Goal: Task Accomplishment & Management: Manage account settings

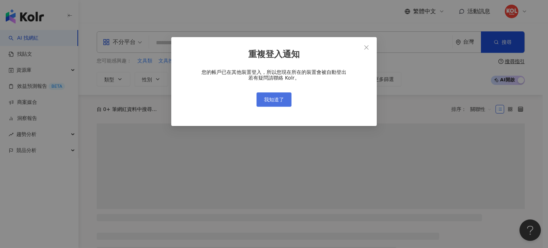
click at [271, 104] on button "我知道了" at bounding box center [274, 99] width 35 height 14
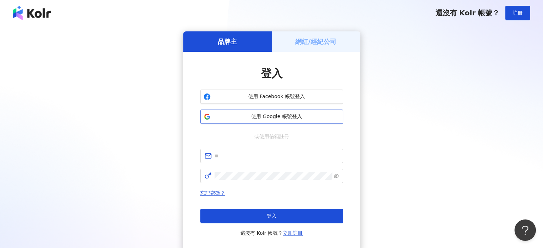
click at [271, 115] on span "使用 Google 帳號登入" at bounding box center [276, 116] width 126 height 7
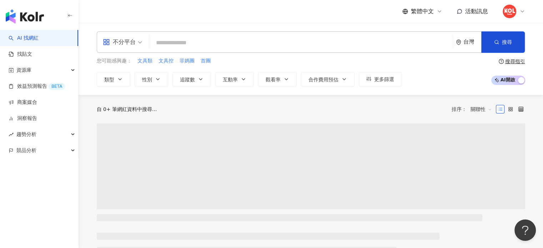
click at [520, 12] on icon at bounding box center [522, 12] width 6 height 6
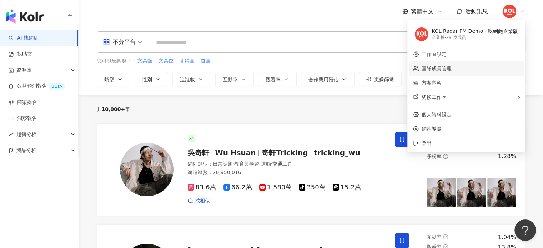
click at [451, 66] on link "團隊成員管理" at bounding box center [436, 69] width 30 height 6
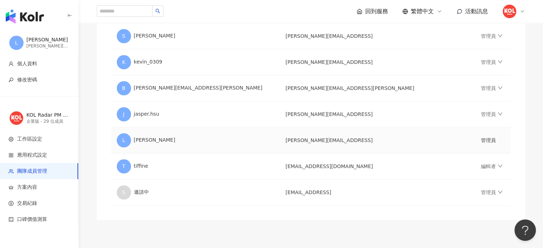
scroll to position [750, 0]
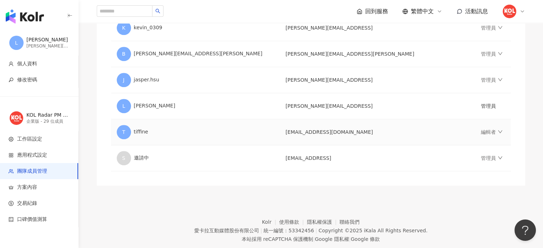
click at [333, 132] on td "[EMAIL_ADDRESS][DOMAIN_NAME]" at bounding box center [377, 132] width 195 height 26
click at [497, 129] on icon "down" at bounding box center [499, 131] width 5 height 5
click at [360, 120] on td "[EMAIL_ADDRESS][DOMAIN_NAME]" at bounding box center [377, 132] width 195 height 26
click at [321, 126] on td "[EMAIL_ADDRESS][DOMAIN_NAME]" at bounding box center [377, 132] width 195 height 26
click at [142, 132] on div "T tiffine" at bounding box center [195, 132] width 157 height 14
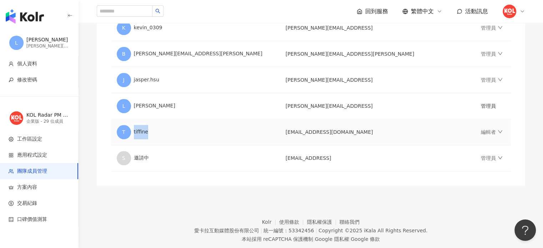
click at [142, 132] on div "T tiffine" at bounding box center [195, 132] width 157 height 14
click at [117, 132] on span "T" at bounding box center [124, 132] width 14 height 14
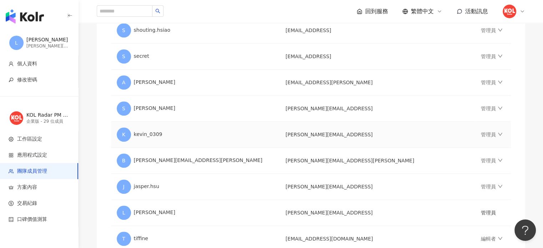
scroll to position [743, 0]
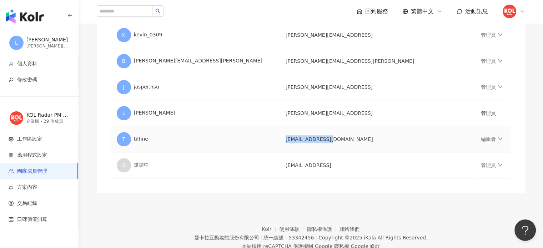
drag, startPoint x: 332, startPoint y: 140, endPoint x: 288, endPoint y: 140, distance: 44.2
click at [288, 140] on td "[EMAIL_ADDRESS][DOMAIN_NAME]" at bounding box center [377, 139] width 195 height 26
click at [481, 136] on link "編輯者" at bounding box center [491, 139] width 21 height 6
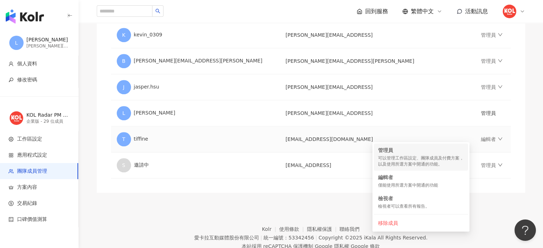
click at [414, 154] on div "管理員 可以管理工作區設定、團隊成員及付費方案，以及使用所選方案中開通的功能。" at bounding box center [421, 157] width 86 height 21
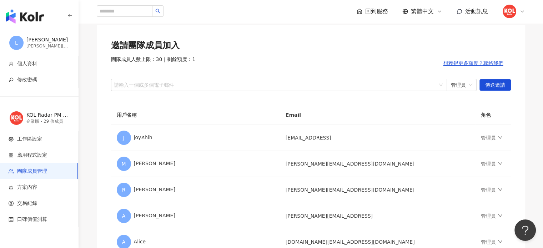
scroll to position [0, 0]
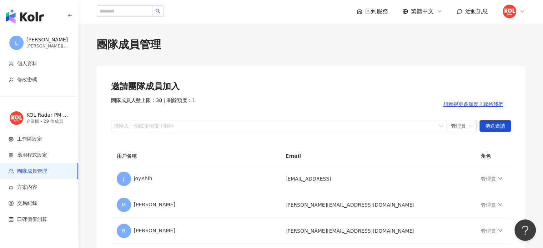
click at [372, 103] on div "團隊成員人數上限：30 ｜ 剩餘額度：1 想獲得更多額度？聯絡我們" at bounding box center [311, 104] width 400 height 14
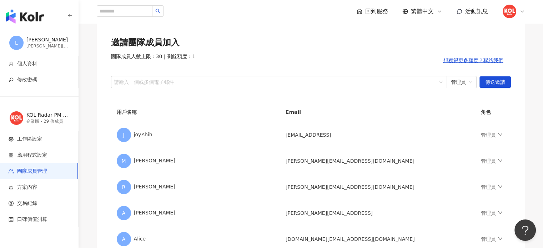
scroll to position [44, 0]
click at [19, 186] on span "方案內容" at bounding box center [27, 187] width 20 height 7
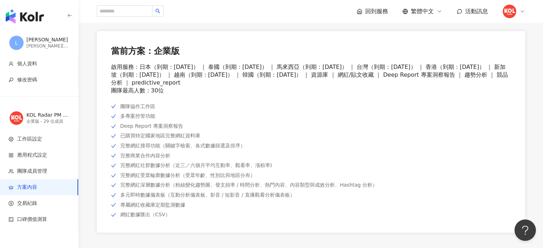
scroll to position [10, 0]
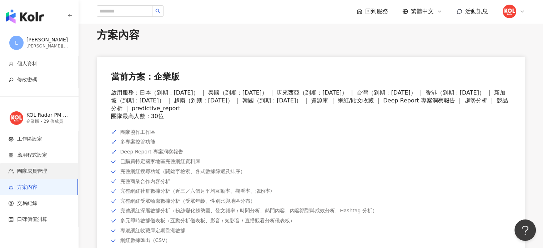
click at [42, 172] on span "團隊成員管理" at bounding box center [32, 171] width 30 height 7
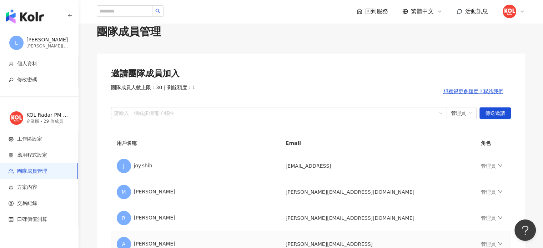
scroll to position [6, 0]
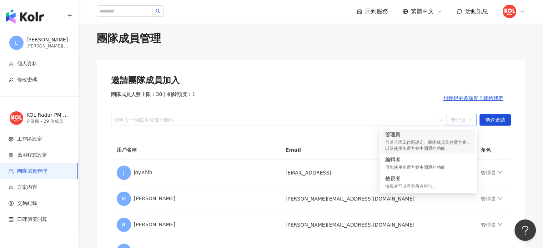
click at [462, 124] on span "管理員" at bounding box center [461, 119] width 21 height 11
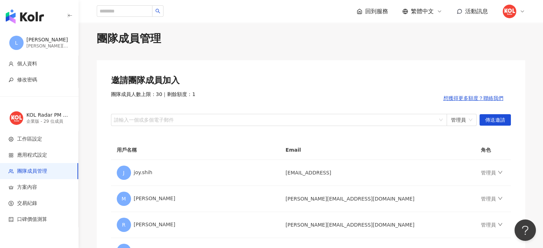
click at [521, 11] on icon at bounding box center [522, 12] width 6 height 6
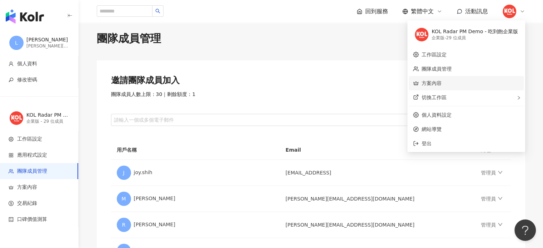
click at [438, 85] on link "方案內容" at bounding box center [431, 83] width 20 height 6
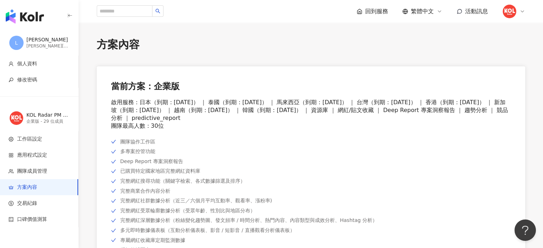
scroll to position [61, 0]
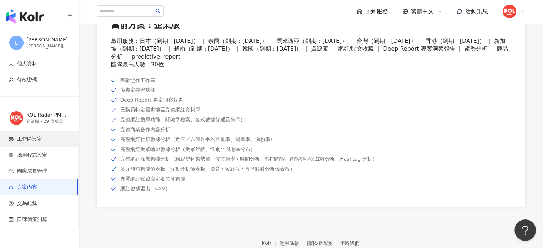
click at [22, 139] on span "工作區設定" at bounding box center [29, 139] width 25 height 7
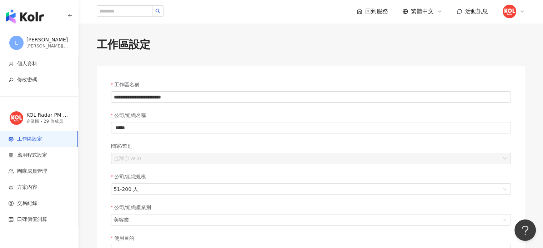
click at [368, 10] on span "回到服務" at bounding box center [376, 11] width 23 height 8
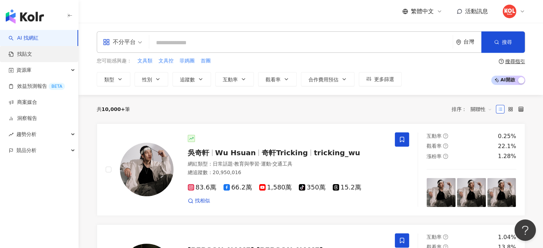
click at [28, 57] on link "找貼文" at bounding box center [21, 54] width 24 height 7
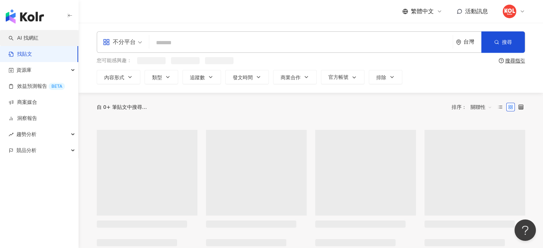
click at [39, 40] on link "AI 找網紅" at bounding box center [24, 38] width 30 height 7
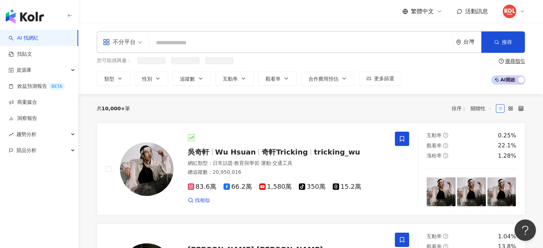
click at [197, 45] on input "search" at bounding box center [301, 43] width 298 height 14
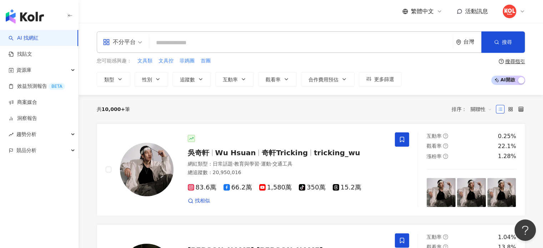
click at [194, 37] on input "search" at bounding box center [301, 43] width 298 height 14
type input "*"
type input "**"
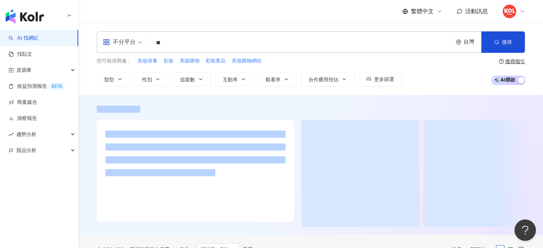
click at [195, 12] on div "繁體中文 活動訊息" at bounding box center [311, 11] width 428 height 23
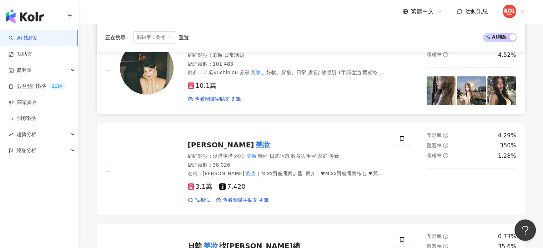
scroll to position [134, 0]
